Goal: Browse casually: Explore the website without a specific task or goal

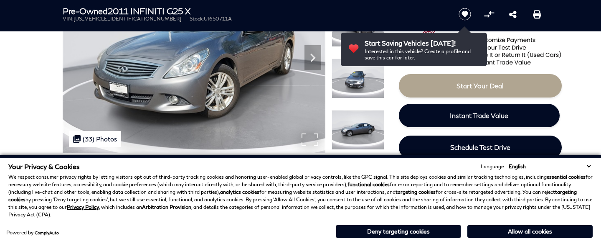
scroll to position [125, 0]
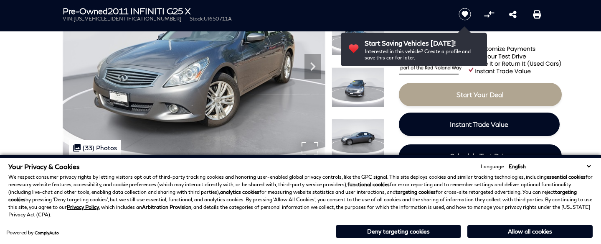
click at [279, 93] on img at bounding box center [194, 62] width 263 height 197
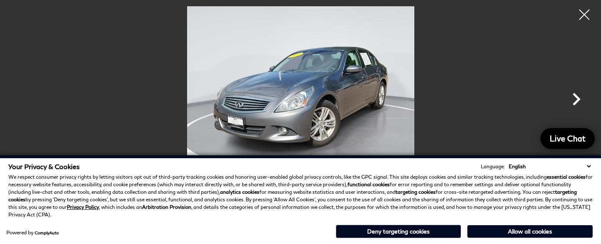
click at [577, 101] on icon "Next" at bounding box center [577, 99] width 8 height 13
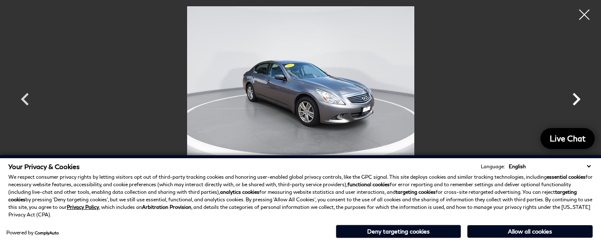
click at [577, 101] on icon "Next" at bounding box center [577, 99] width 8 height 13
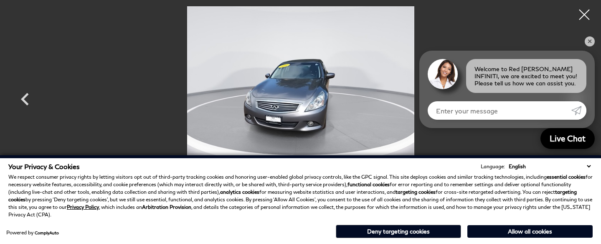
click at [577, 101] on icon "Next" at bounding box center [577, 99] width 8 height 13
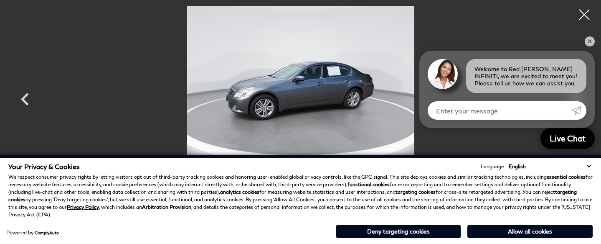
click at [577, 101] on div "Welcome to Red [PERSON_NAME] INFINITI, we are excited to meet you! Please tell …" at bounding box center [507, 89] width 175 height 77
click at [581, 17] on div at bounding box center [585, 15] width 22 height 22
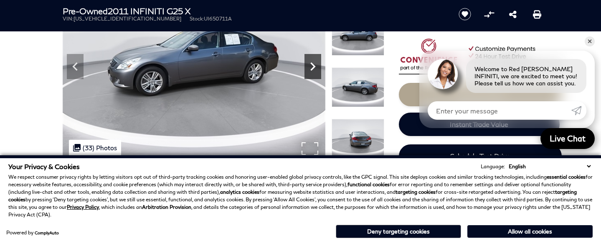
click at [310, 65] on icon "Next" at bounding box center [313, 66] width 17 height 17
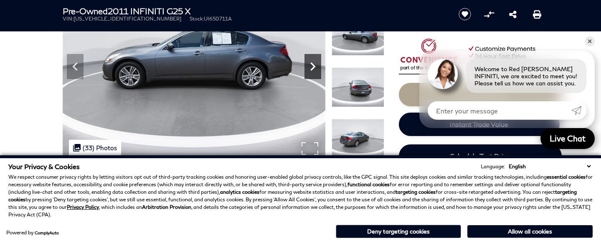
click at [310, 65] on icon "Next" at bounding box center [313, 66] width 17 height 17
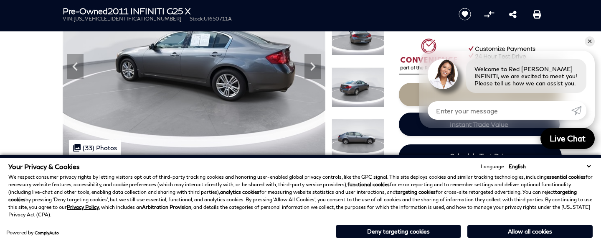
click at [284, 80] on img at bounding box center [194, 62] width 263 height 197
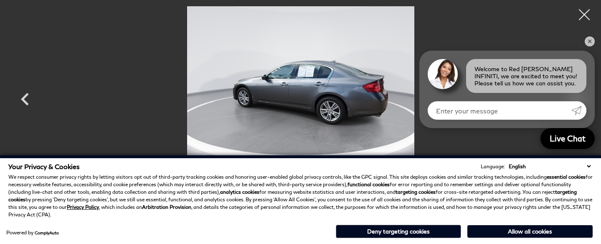
click at [588, 14] on div at bounding box center [585, 15] width 22 height 22
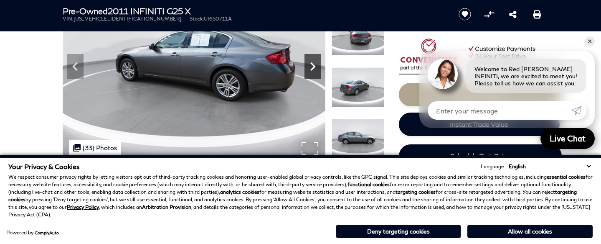
click at [315, 70] on icon "Next" at bounding box center [313, 66] width 17 height 17
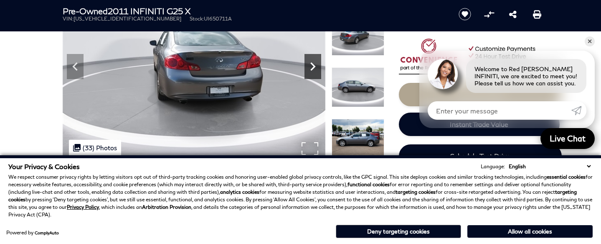
click at [315, 70] on icon "Next" at bounding box center [313, 66] width 17 height 17
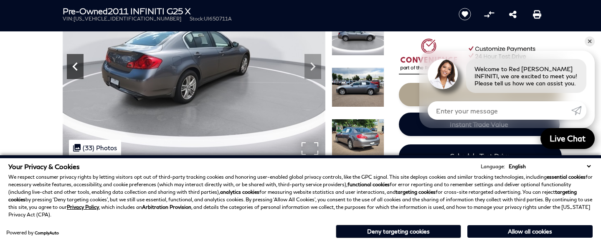
click at [67, 64] on icon "Previous" at bounding box center [75, 66] width 17 height 17
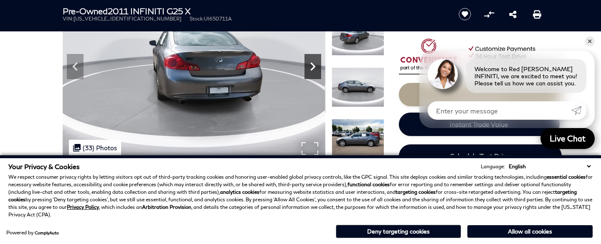
click at [315, 66] on icon "Next" at bounding box center [313, 66] width 17 height 17
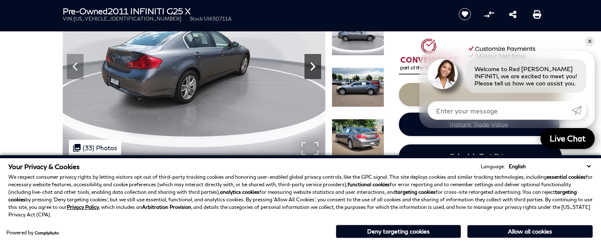
click at [315, 66] on icon "Next" at bounding box center [312, 66] width 5 height 8
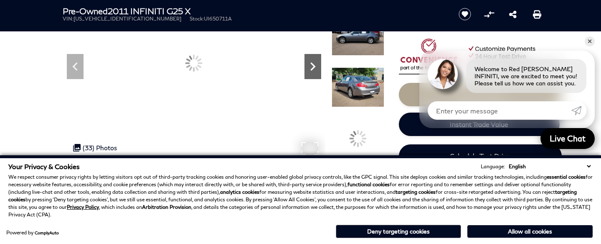
click at [315, 66] on icon "Next" at bounding box center [312, 66] width 5 height 8
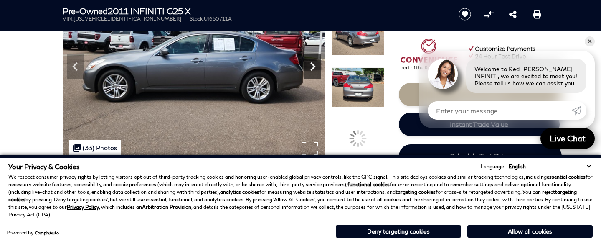
click at [315, 66] on icon "Next" at bounding box center [312, 66] width 5 height 8
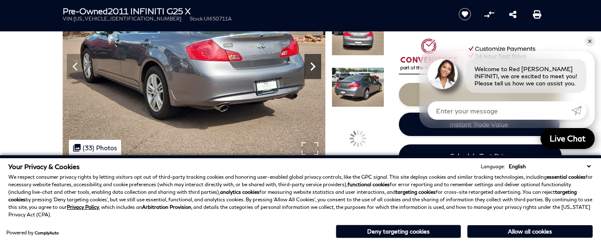
click at [315, 66] on icon "Next" at bounding box center [312, 66] width 5 height 8
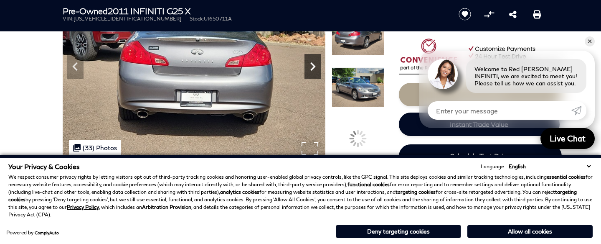
click at [315, 66] on icon "Next" at bounding box center [312, 66] width 5 height 8
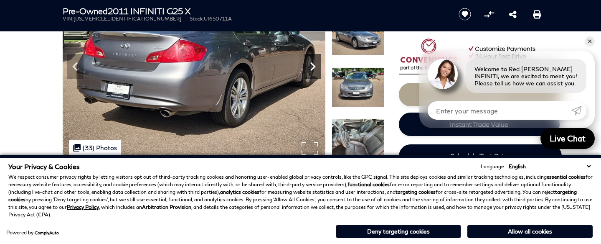
click at [315, 66] on icon "Next" at bounding box center [312, 66] width 5 height 8
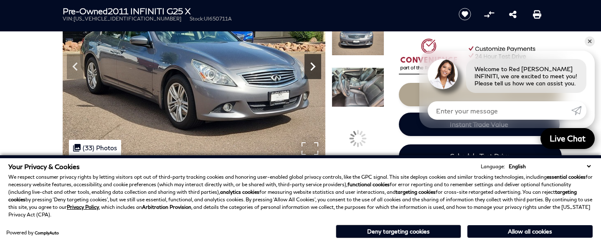
click at [315, 66] on icon "Next" at bounding box center [312, 66] width 5 height 8
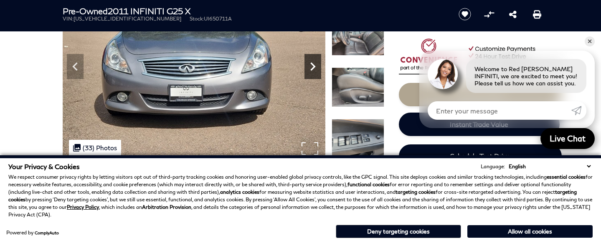
click at [315, 66] on icon "Next" at bounding box center [312, 66] width 5 height 8
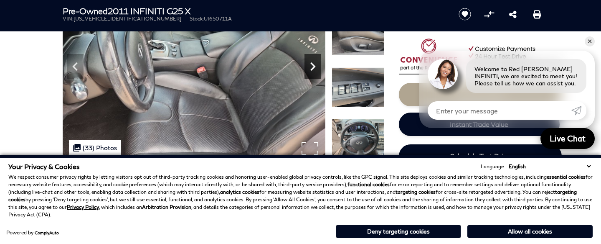
click at [315, 66] on icon "Next" at bounding box center [312, 66] width 5 height 8
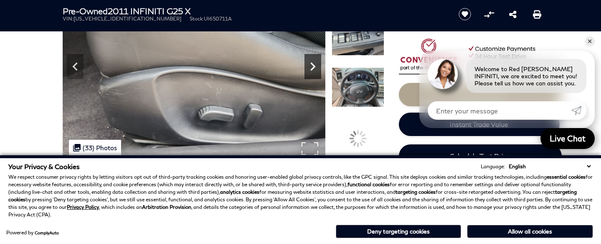
click at [315, 66] on icon "Next" at bounding box center [312, 66] width 5 height 8
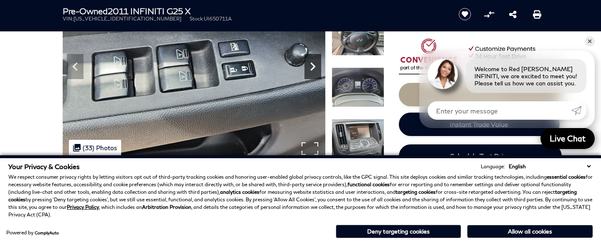
click at [315, 66] on icon "Next" at bounding box center [312, 66] width 5 height 8
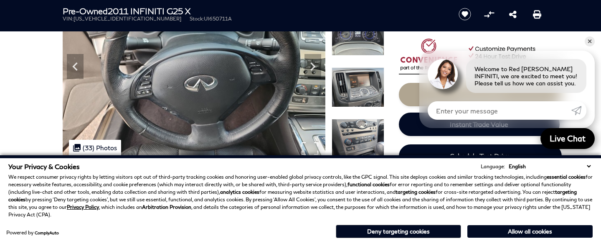
click at [193, 92] on img at bounding box center [194, 62] width 263 height 197
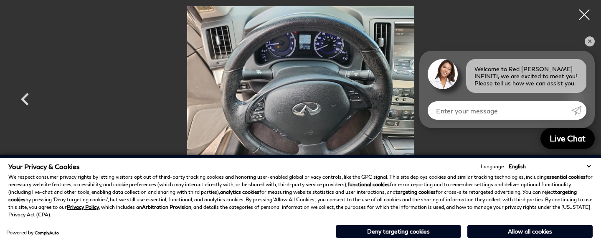
click at [587, 17] on div at bounding box center [585, 15] width 22 height 22
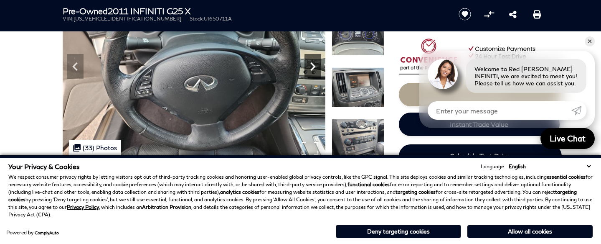
click at [313, 66] on icon "Next" at bounding box center [312, 66] width 5 height 8
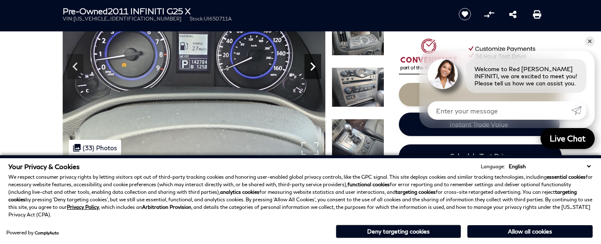
click at [313, 66] on icon "Next" at bounding box center [312, 66] width 5 height 8
